Goal: Find specific page/section: Find specific page/section

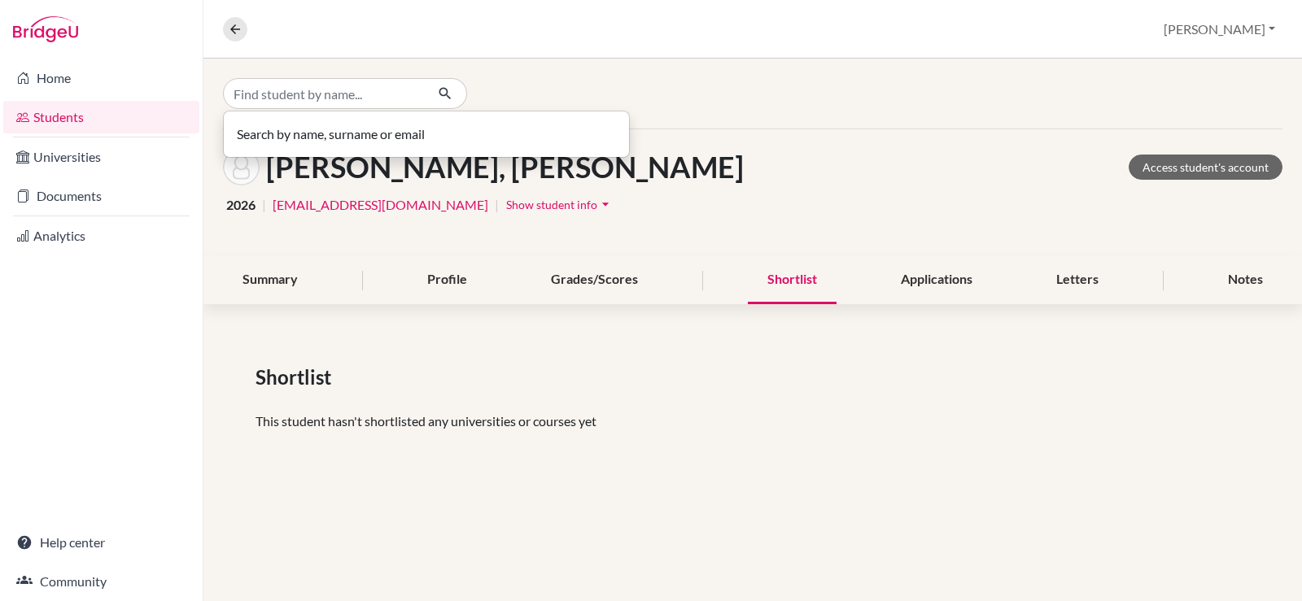
click at [351, 94] on input "Find student by name..." at bounding box center [324, 93] width 202 height 31
type input "[PERSON_NAME]"
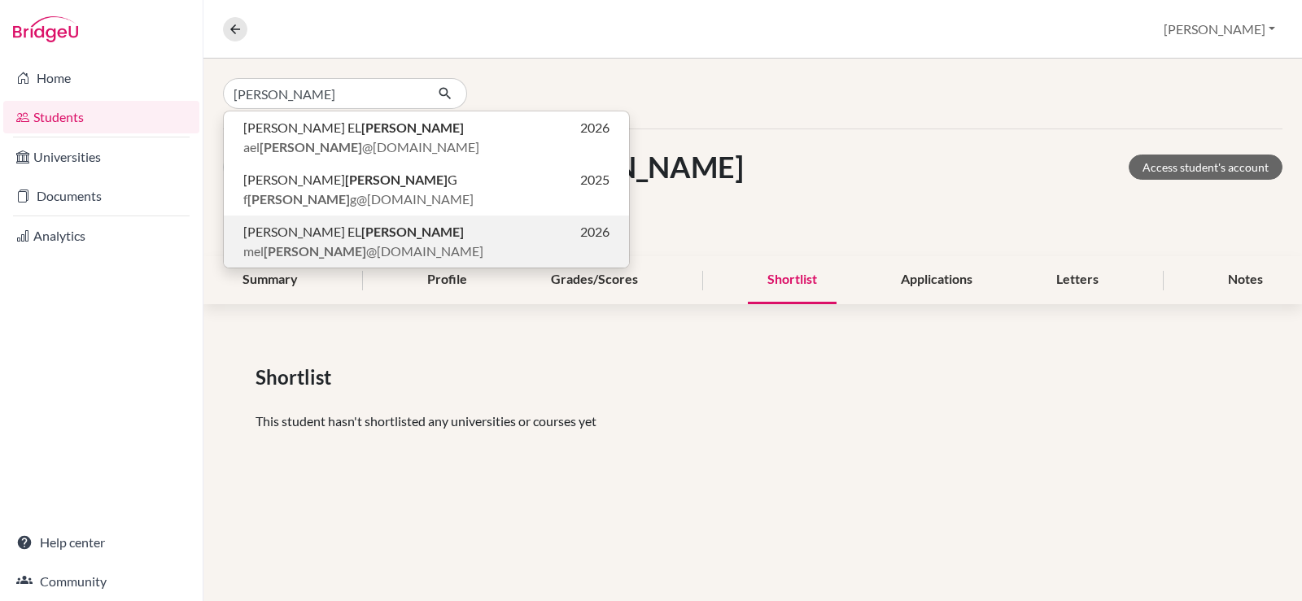
click at [428, 230] on p "[PERSON_NAME] EL [PERSON_NAME] 2026" at bounding box center [426, 232] width 366 height 20
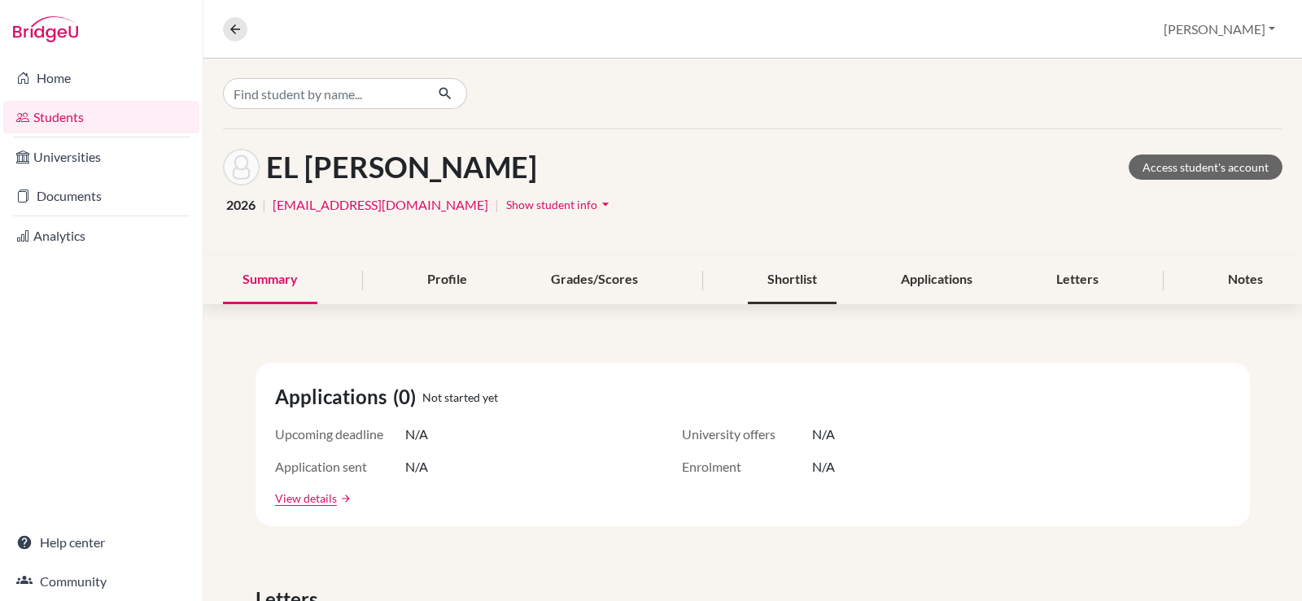
click at [785, 284] on div "Shortlist" at bounding box center [792, 280] width 89 height 48
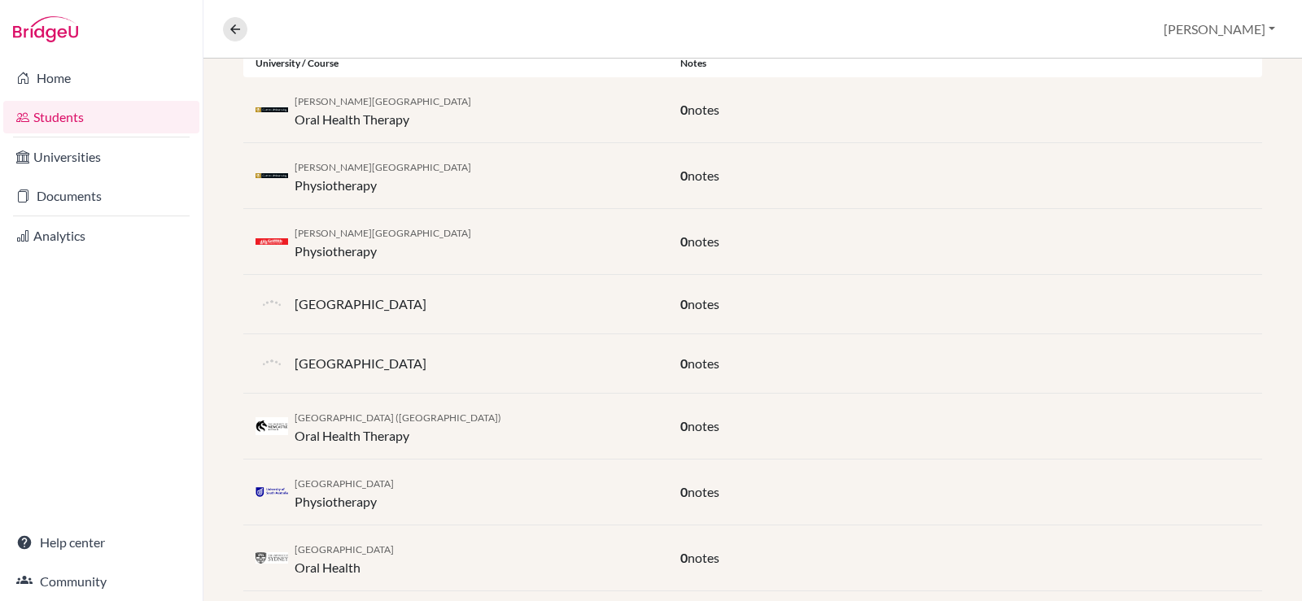
scroll to position [391, 0]
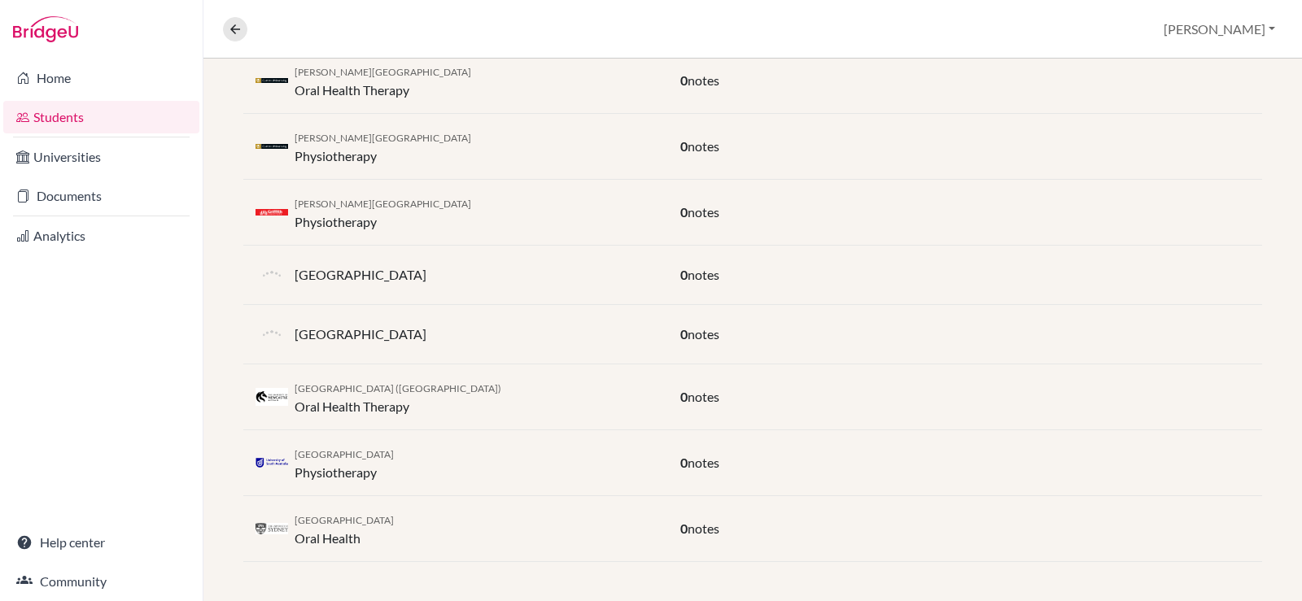
drag, startPoint x: 492, startPoint y: 267, endPoint x: 282, endPoint y: 268, distance: 210.8
click at [282, 268] on div "[GEOGRAPHIC_DATA]" at bounding box center [455, 275] width 425 height 33
copy div "[GEOGRAPHIC_DATA]"
